Goal: Navigation & Orientation: Understand site structure

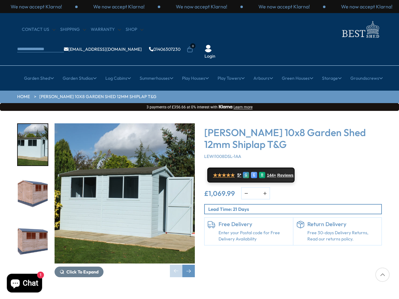
click at [199, 150] on div "[PERSON_NAME] 10x8 Garden Shed 12mm Shiplap T&G LEWI1008DSL-1AA ★★★★★ 5* G E R …" at bounding box center [292, 200] width 187 height 154
click at [145, 7] on p "We now accept Klarna!" at bounding box center [118, 6] width 51 height 7
click at [193, 42] on li "0" at bounding box center [190, 45] width 6 height 6
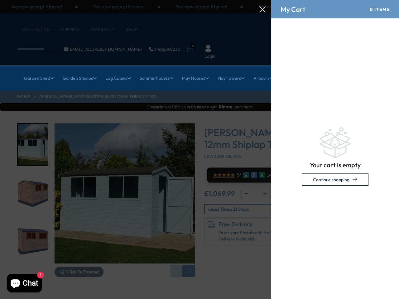
click at [35, 70] on link "Garden Shed" at bounding box center [39, 78] width 30 height 16
click at [77, 70] on link "Garden Studios" at bounding box center [80, 78] width 34 height 16
click at [116, 70] on link "Log Cabins" at bounding box center [118, 78] width 26 height 16
click at [155, 70] on link "Summerhouses" at bounding box center [157, 78] width 34 height 16
click at [195, 70] on link "Play Houses" at bounding box center [195, 78] width 27 height 16
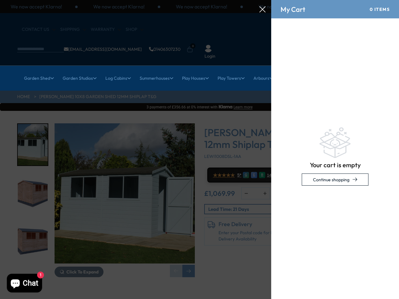
click at [232, 70] on link "Play Towers" at bounding box center [231, 78] width 27 height 16
click at [265, 70] on link "Arbours" at bounding box center [263, 78] width 20 height 16
